Goal: Transaction & Acquisition: Purchase product/service

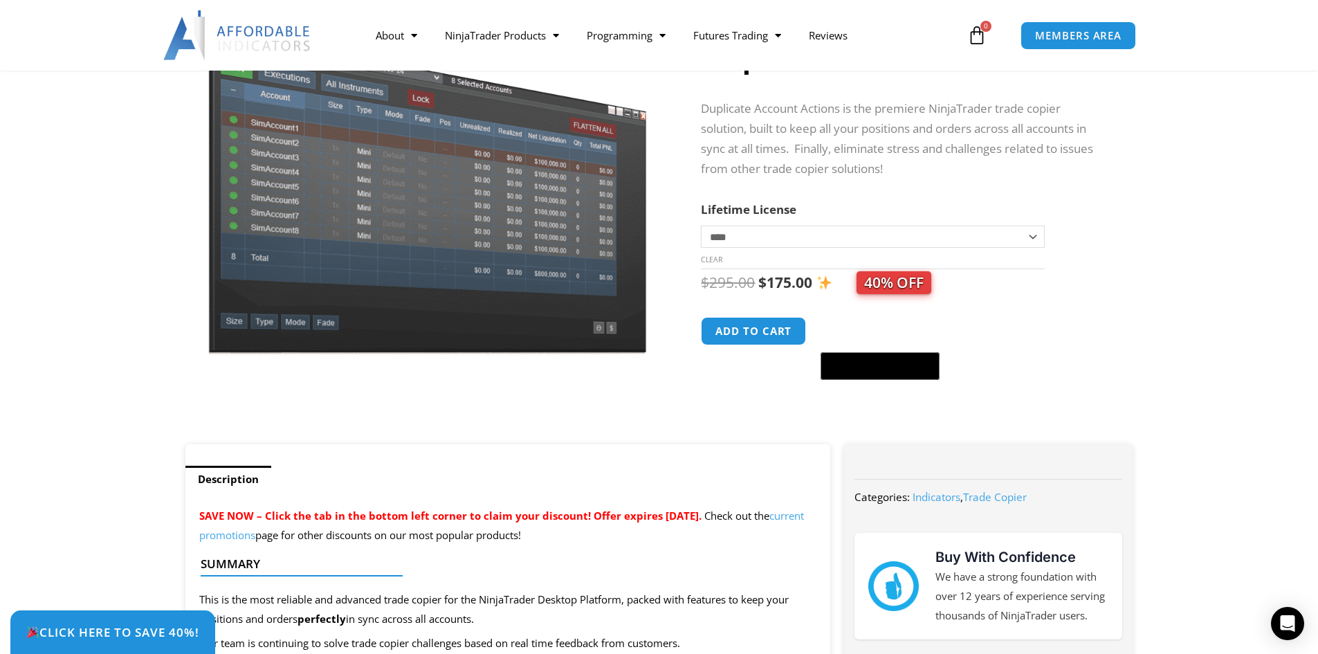
scroll to position [138, 0]
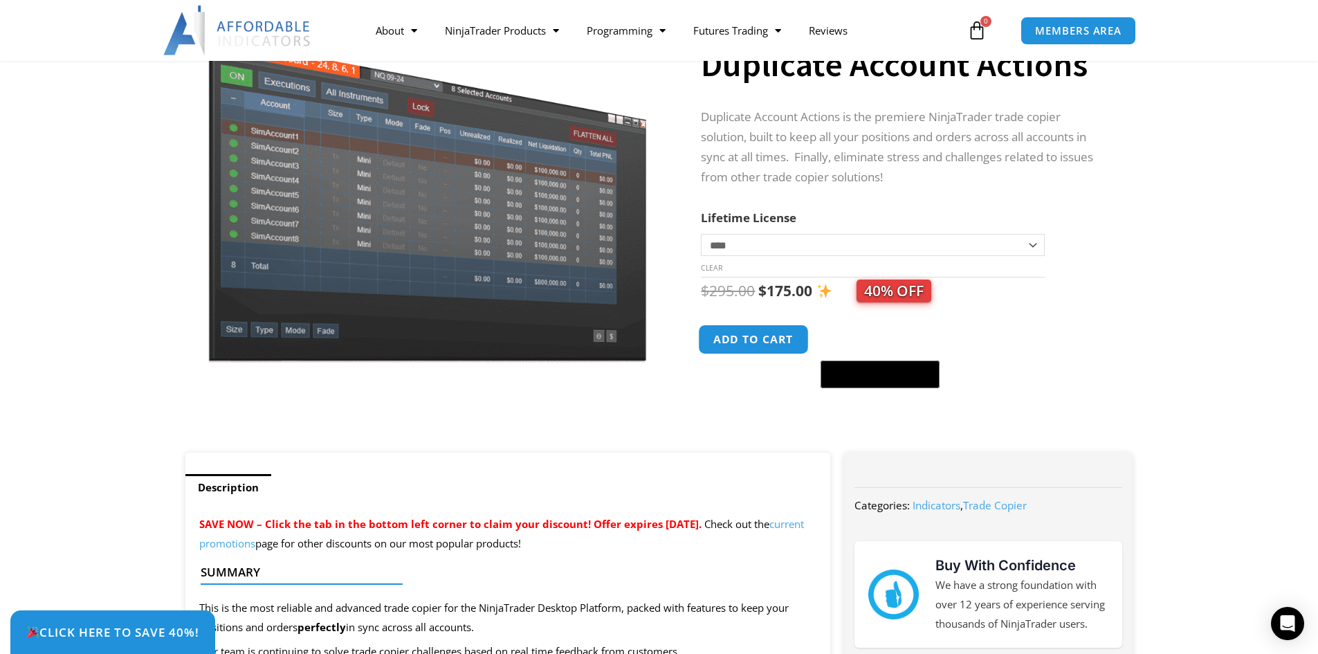
click at [743, 344] on button "Add to cart" at bounding box center [754, 339] width 111 height 30
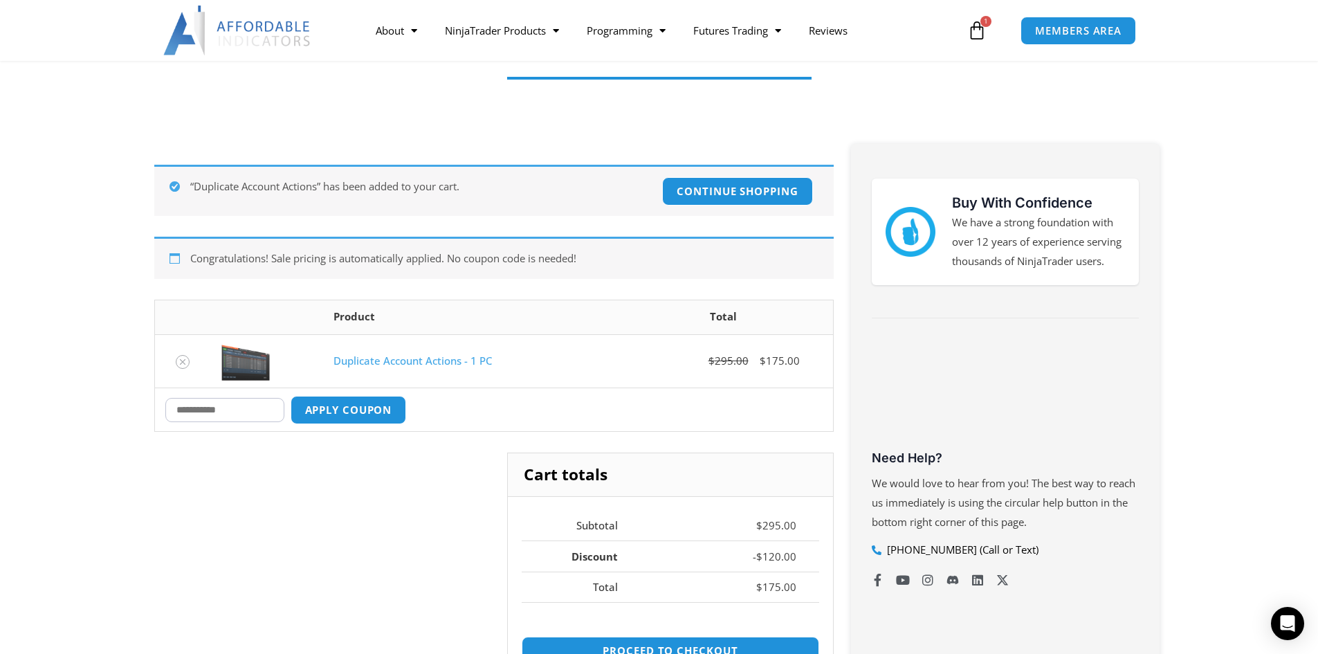
scroll to position [208, 0]
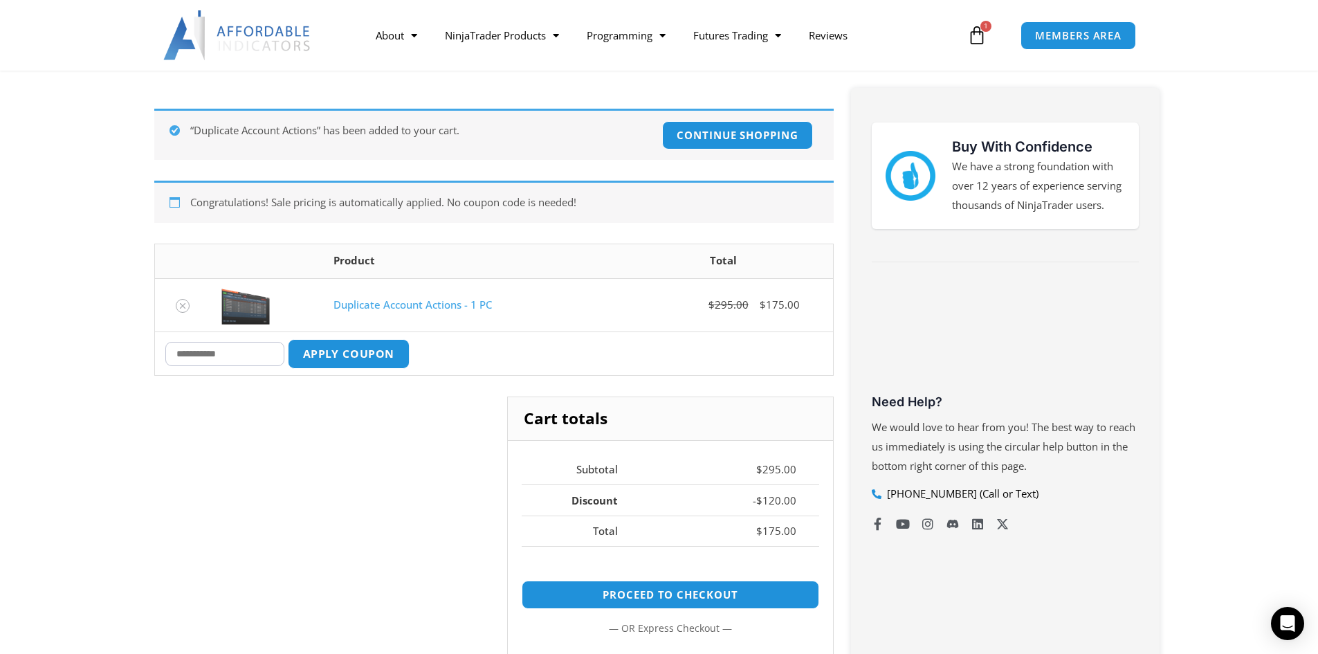
click at [345, 355] on button "Apply coupon" at bounding box center [348, 354] width 122 height 30
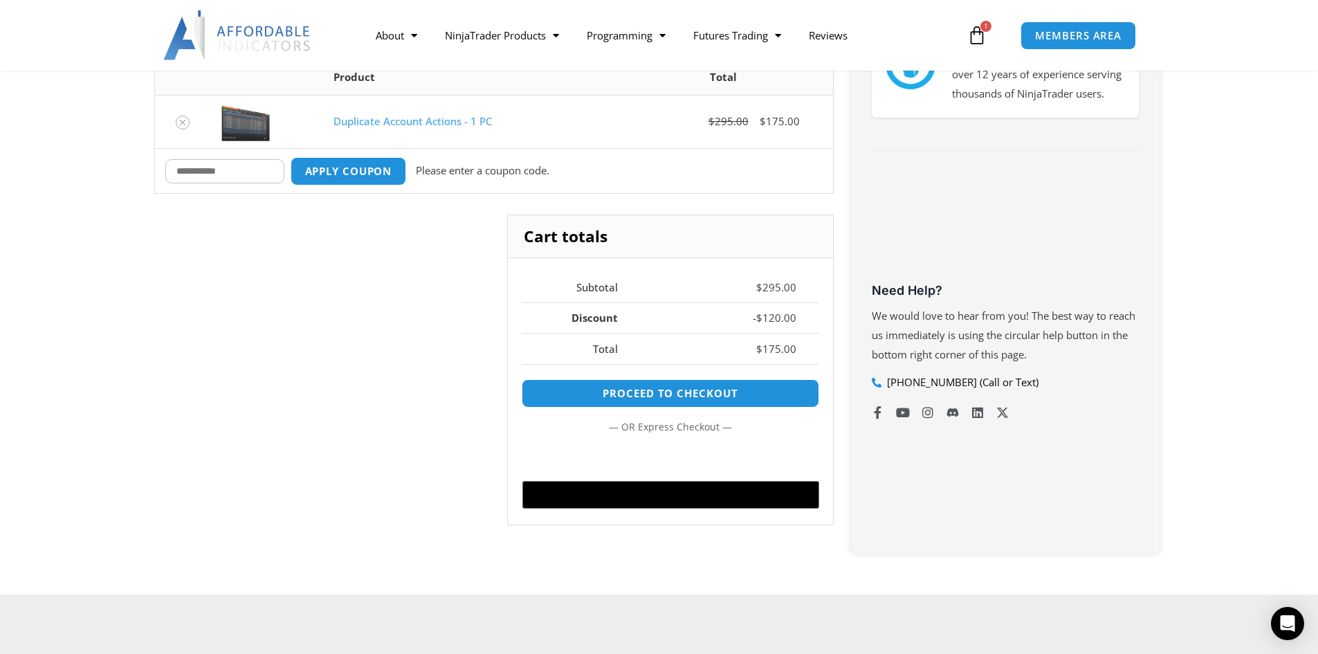
scroll to position [273, 0]
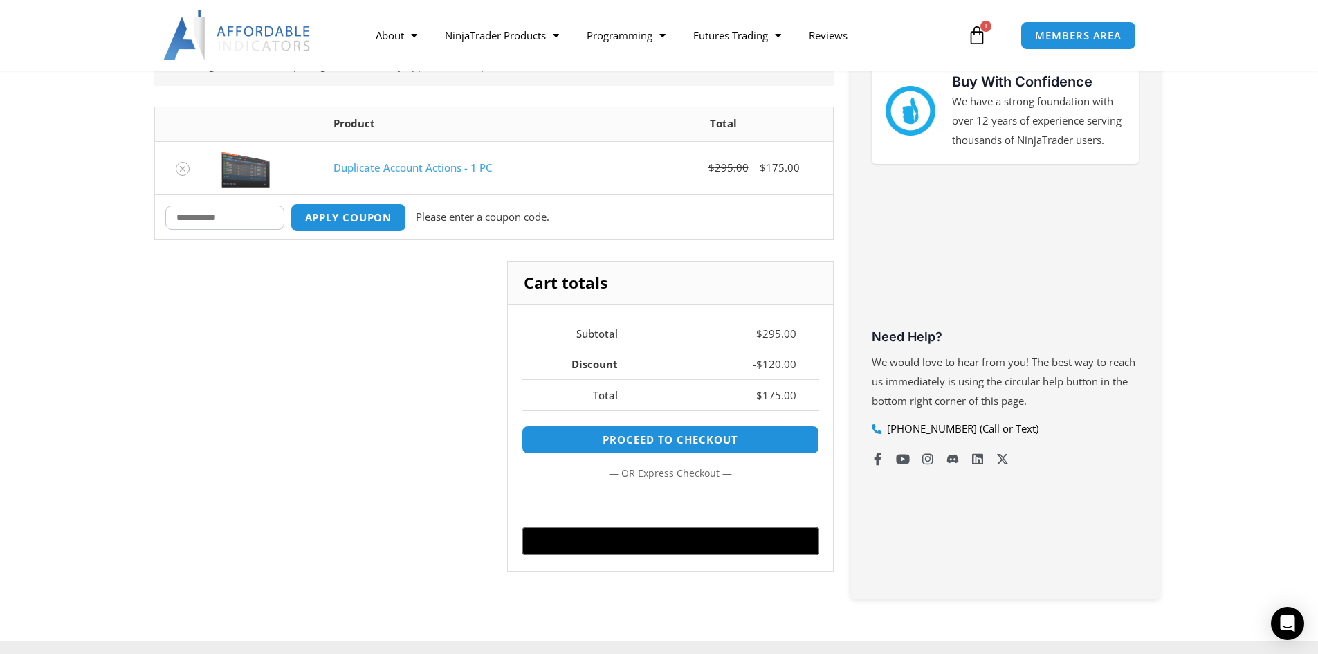
click at [257, 216] on input "Coupon:" at bounding box center [224, 217] width 119 height 24
type input "****"
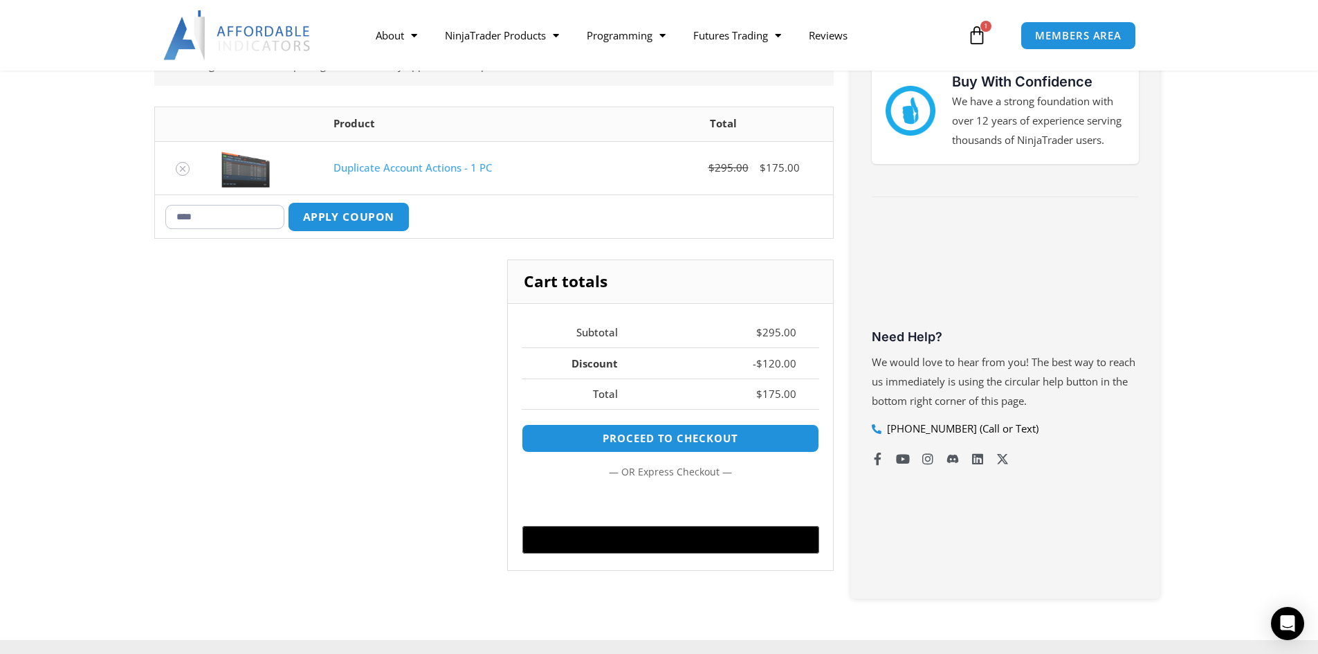
click at [366, 214] on button "Apply coupon" at bounding box center [348, 217] width 122 height 30
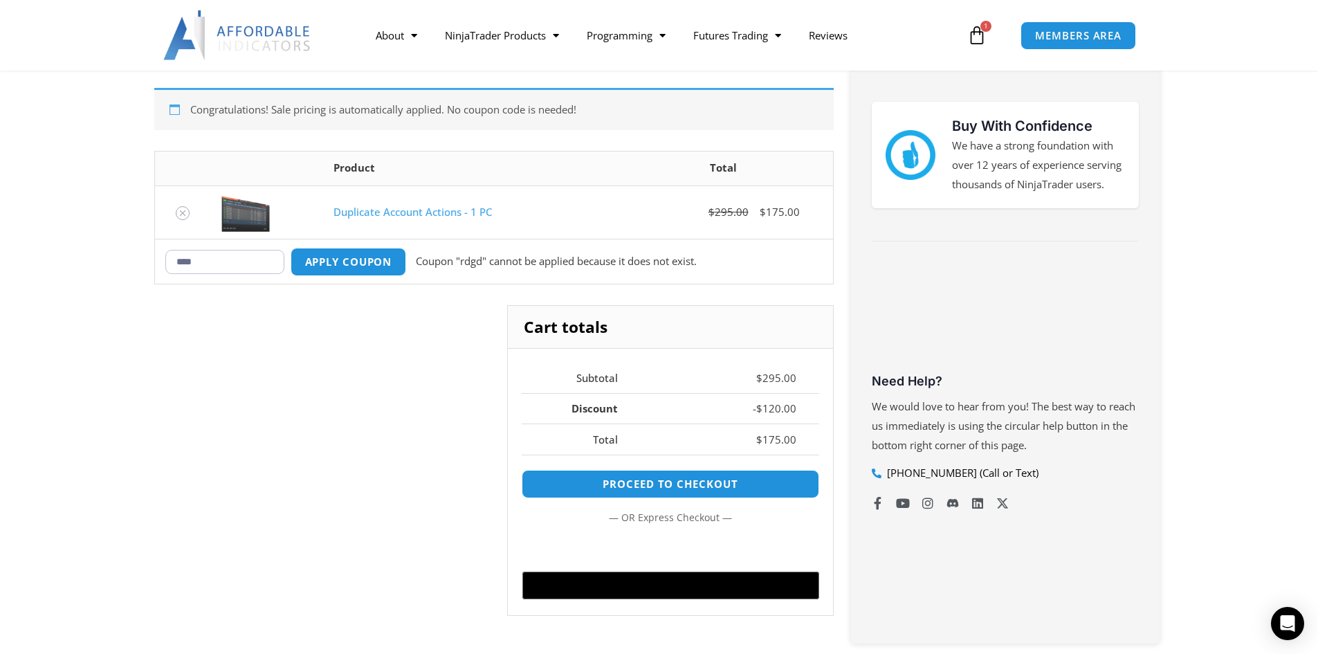
scroll to position [203, 0]
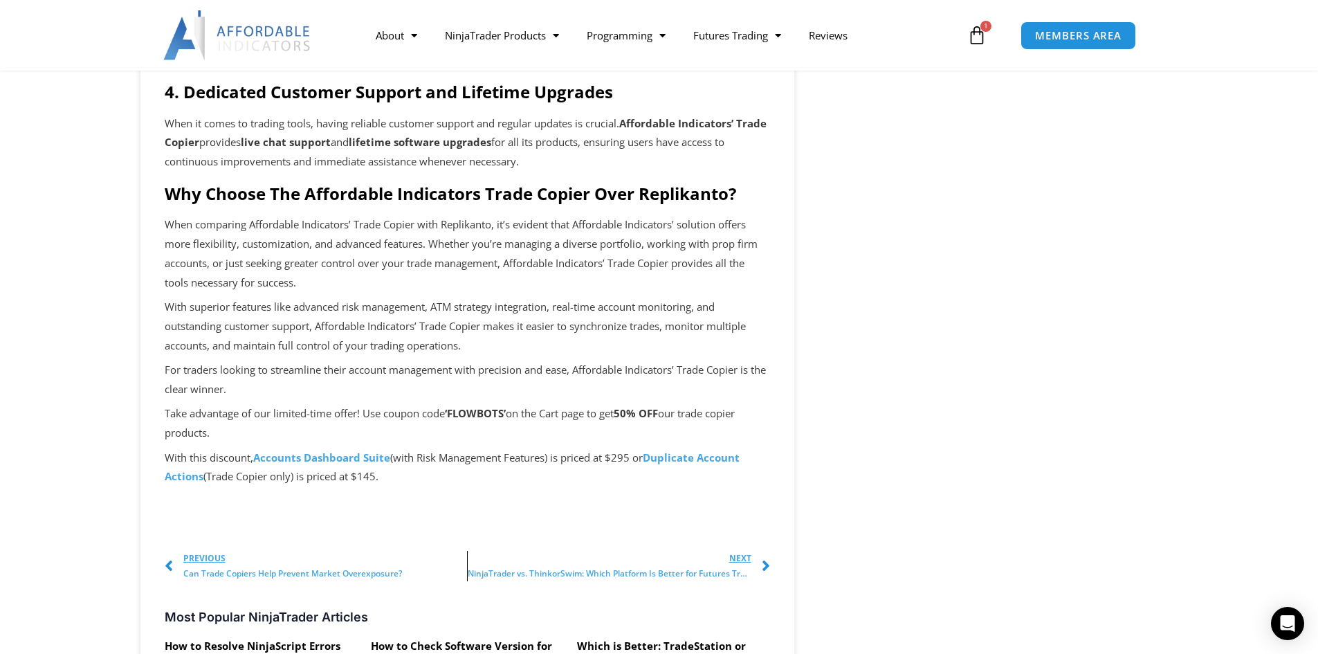
scroll to position [1038, 0]
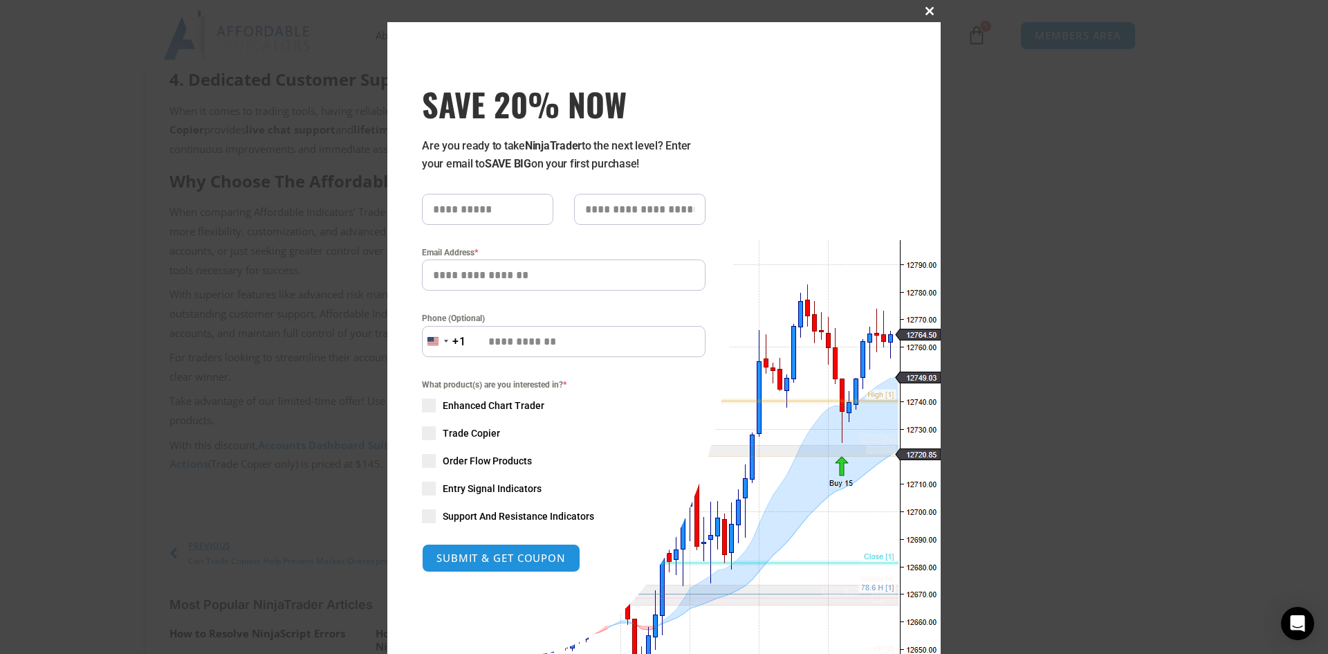
click at [924, 8] on span at bounding box center [930, 11] width 22 height 8
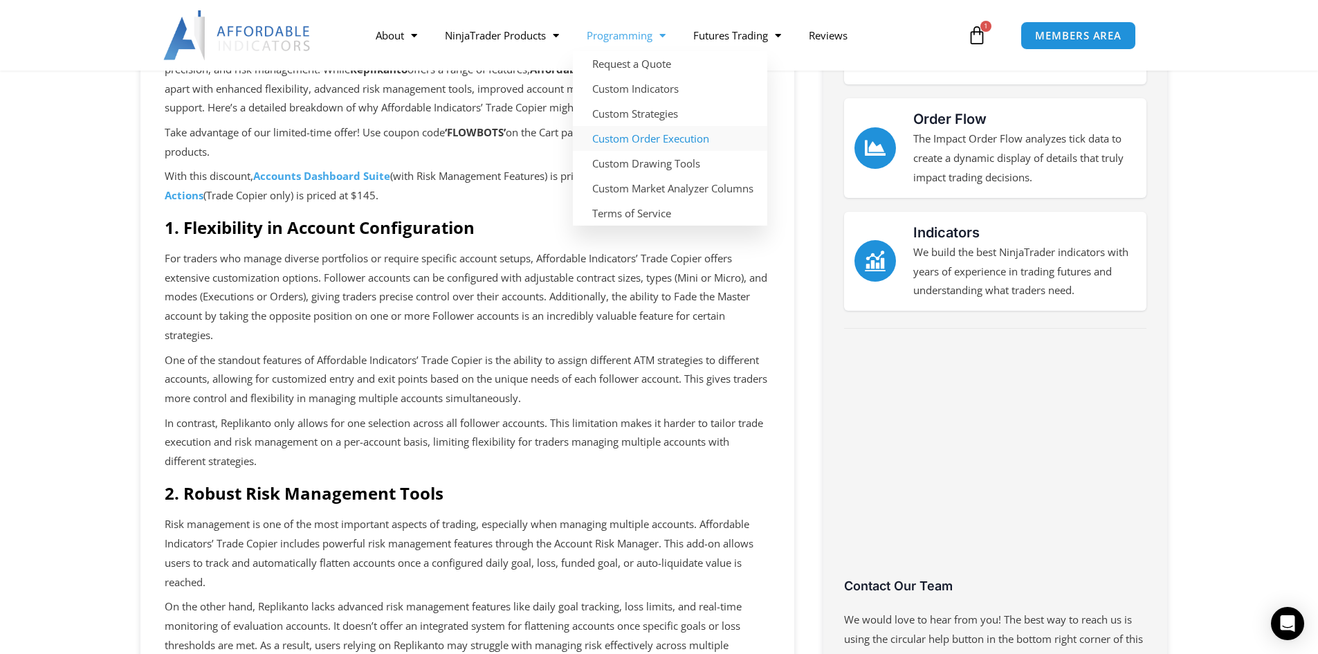
scroll to position [0, 0]
